Goal: Task Accomplishment & Management: Manage account settings

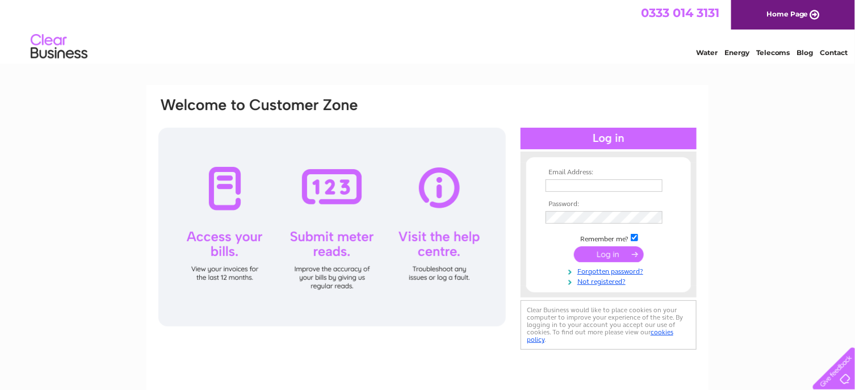
click at [559, 182] on input "text" at bounding box center [604, 185] width 117 height 12
type input "trumpetgarage@yahoo.com"
click at [574, 247] on input "submit" at bounding box center [609, 255] width 70 height 16
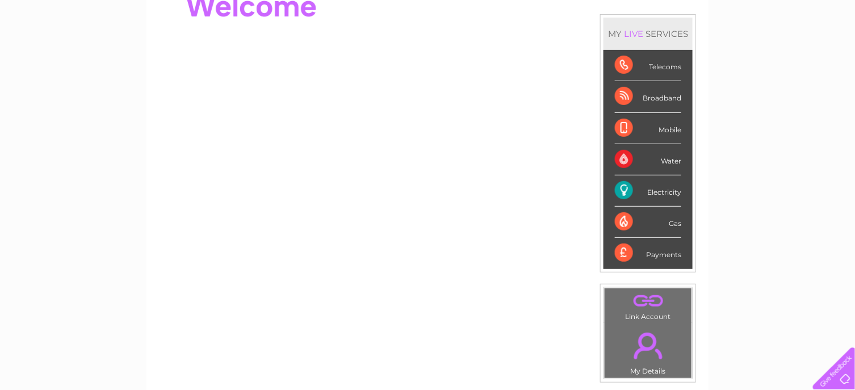
scroll to position [114, 0]
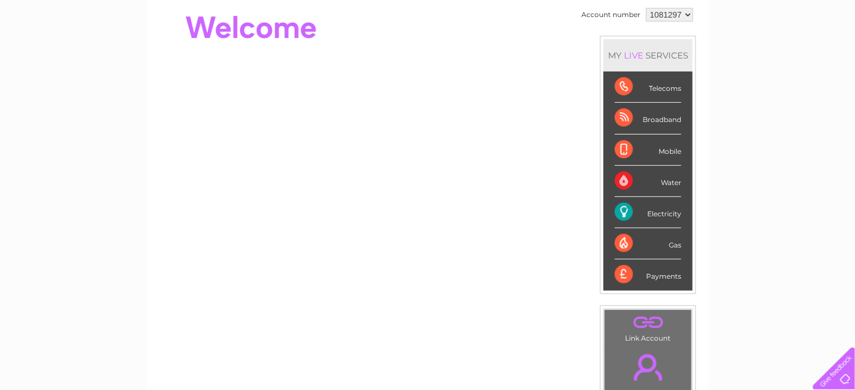
click at [668, 215] on div "Electricity" at bounding box center [648, 212] width 66 height 31
click at [618, 210] on div "Electricity" at bounding box center [648, 212] width 66 height 31
click at [623, 116] on div "Broadband" at bounding box center [648, 118] width 66 height 31
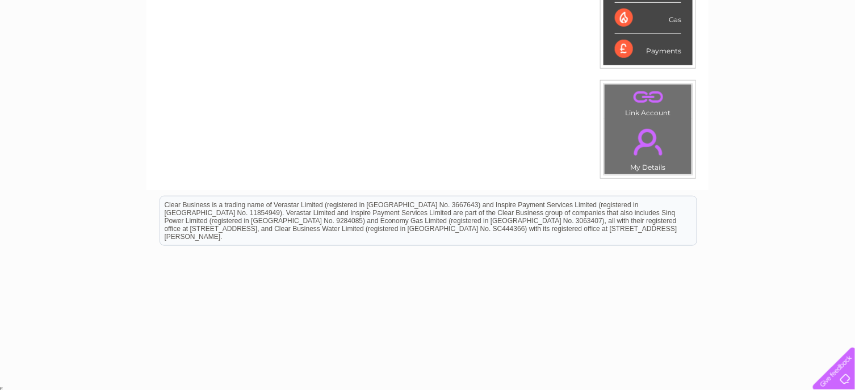
scroll to position [0, 0]
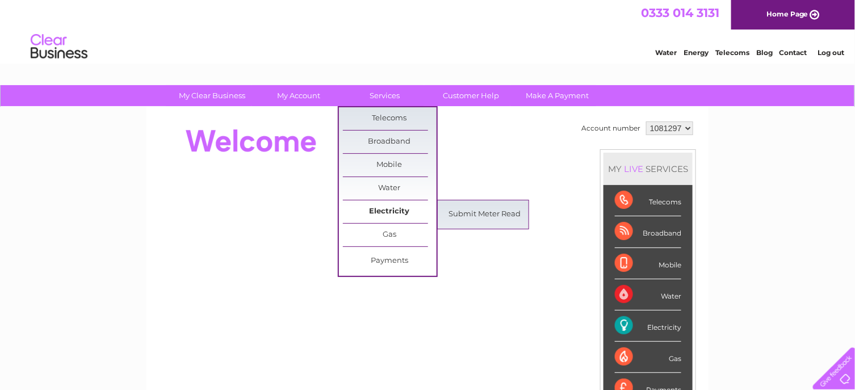
click at [376, 209] on link "Electricity" at bounding box center [390, 211] width 94 height 23
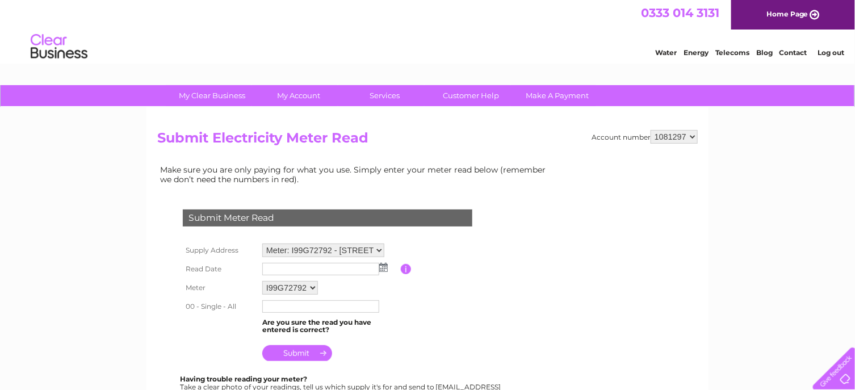
click at [788, 55] on link "Contact" at bounding box center [793, 52] width 28 height 9
